Goal: Find specific page/section: Find specific page/section

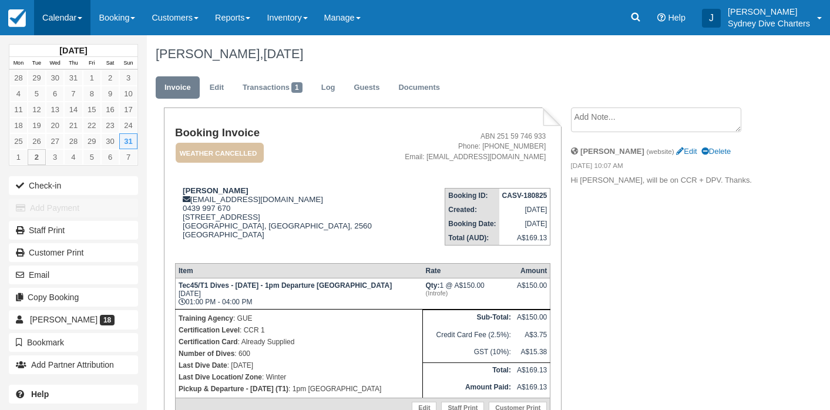
click at [72, 19] on link "Calendar" at bounding box center [62, 17] width 56 height 35
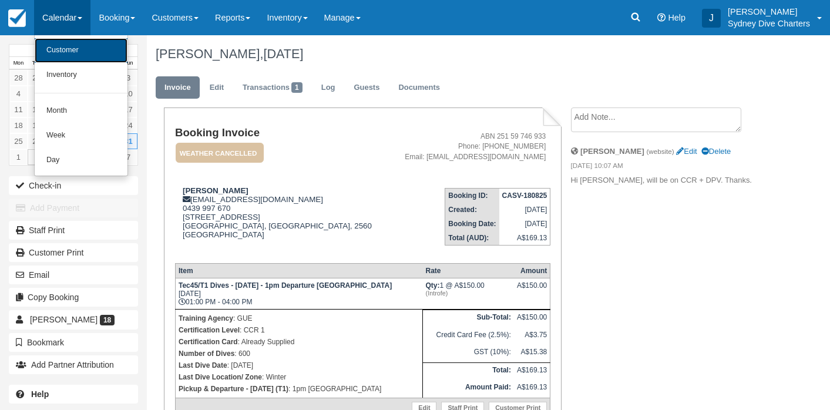
click at [79, 52] on link "Customer" at bounding box center [81, 50] width 93 height 25
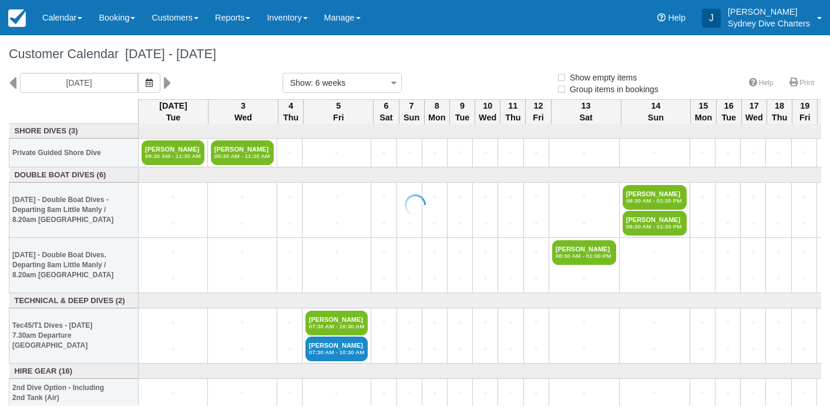
select select
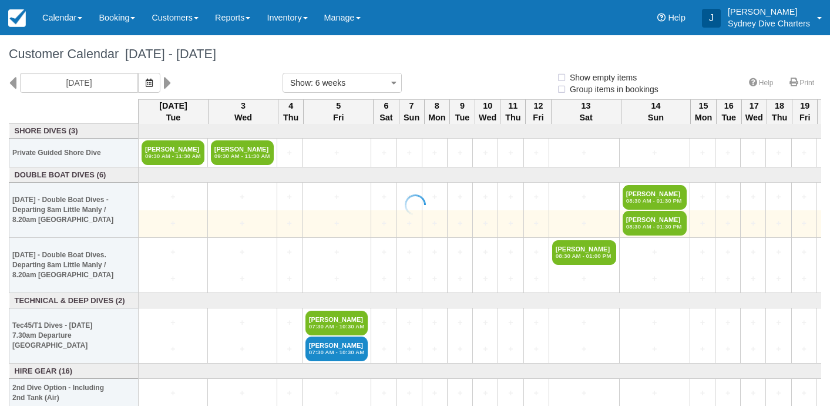
select select
